Goal: Task Accomplishment & Management: Manage account settings

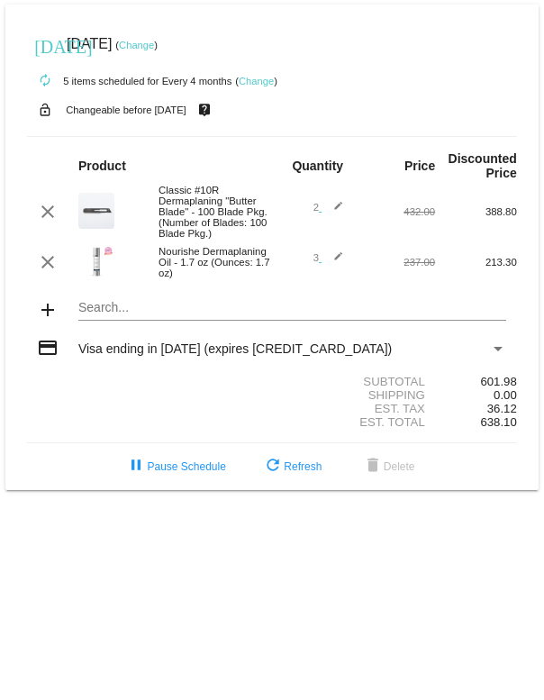
click at [341, 213] on mat-icon "edit" at bounding box center [333, 212] width 22 height 22
click at [303, 215] on input "2" at bounding box center [307, 210] width 23 height 12
type input "1"
click at [304, 473] on span "refresh Refresh" at bounding box center [291, 466] width 59 height 13
click at [322, 544] on body "today Sep 1 2025 ( Change ) autorenew 5 items scheduled for Every 4 months ( Ch…" at bounding box center [272, 350] width 544 height 700
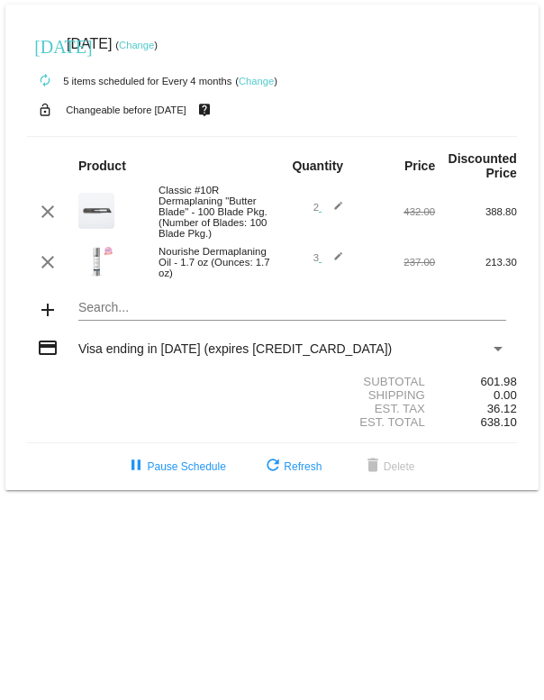
click at [208, 274] on div "Nourishe Dermaplaning Oil - 1.7 oz (Ounces: 1.7 oz)" at bounding box center [211, 262] width 122 height 32
click at [343, 271] on mat-icon "edit" at bounding box center [333, 262] width 22 height 22
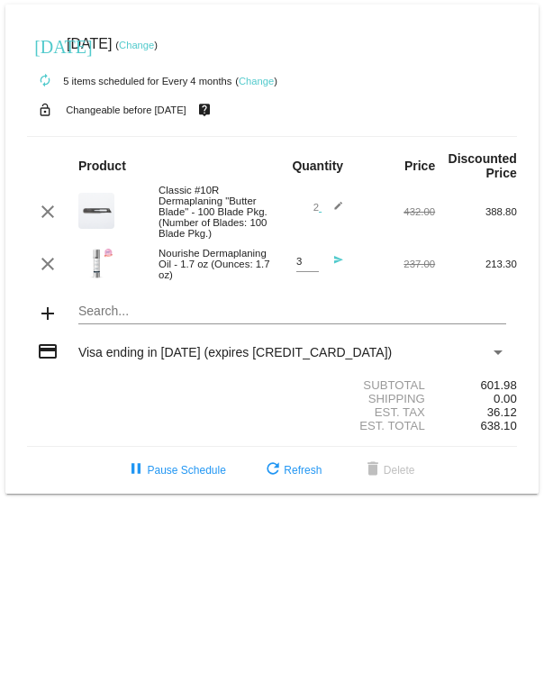
click at [310, 268] on div "3 Quantity" at bounding box center [307, 257] width 23 height 29
type input "4"
click at [329, 277] on mat-icon "send" at bounding box center [333, 266] width 22 height 22
